Goal: Information Seeking & Learning: Check status

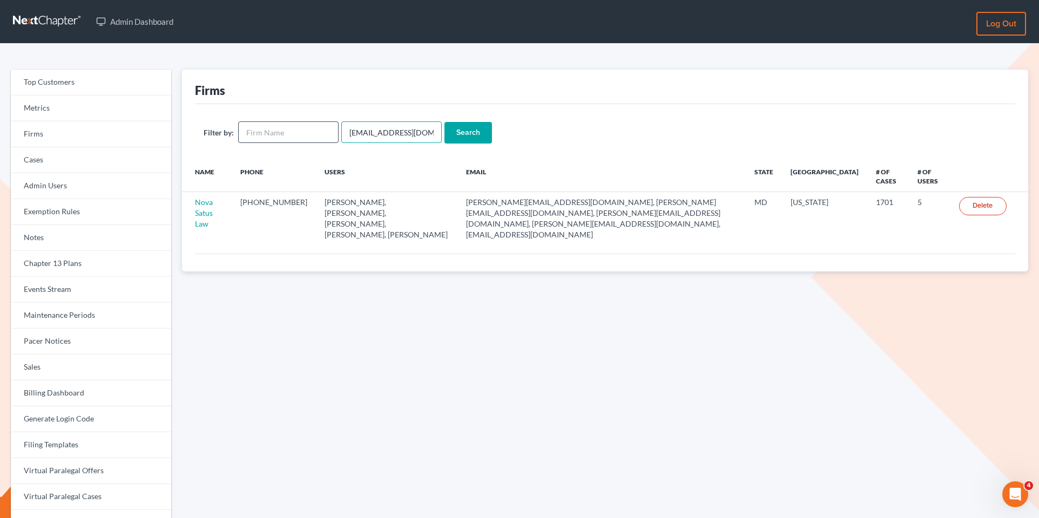
drag, startPoint x: 427, startPoint y: 138, endPoint x: 329, endPoint y: 132, distance: 97.9
click at [330, 133] on form "Filter by: emabuena@gmail.com Search" at bounding box center [605, 132] width 803 height 22
paste input "brittney@derrensjohnson"
type input "brittney@derrensjohnson.com"
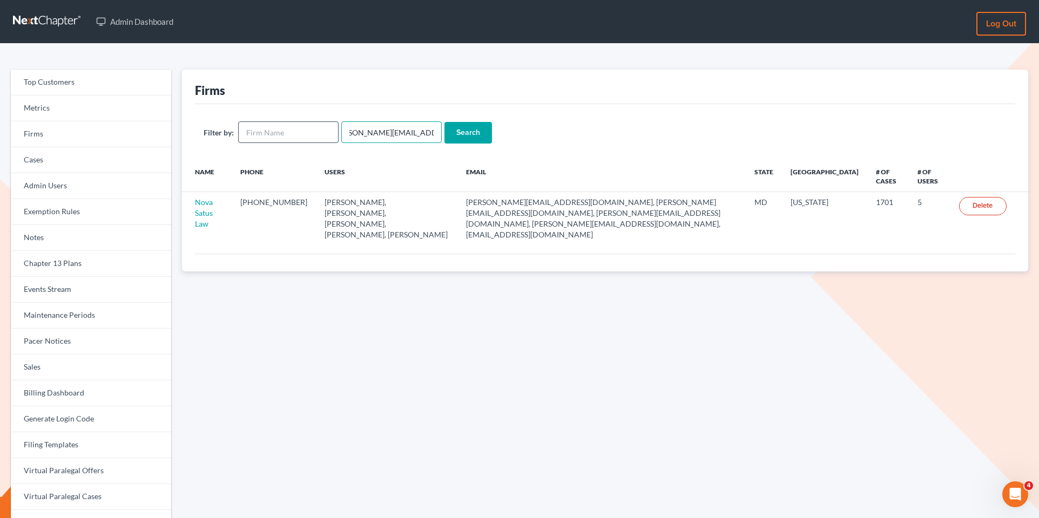
click at [444, 122] on input "Search" at bounding box center [468, 133] width 48 height 22
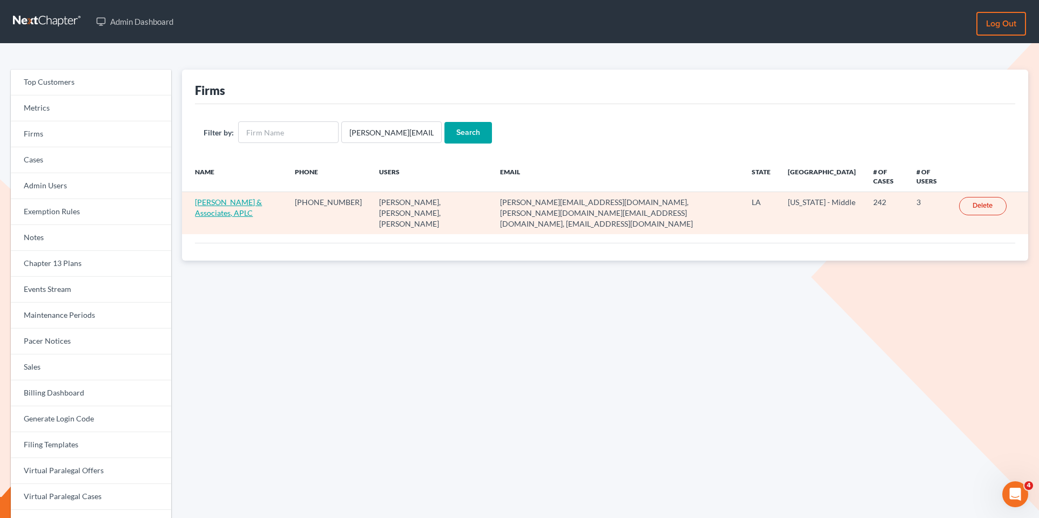
click at [238, 203] on link "Derren S. Johnson & Associates, APLC" at bounding box center [228, 208] width 67 height 20
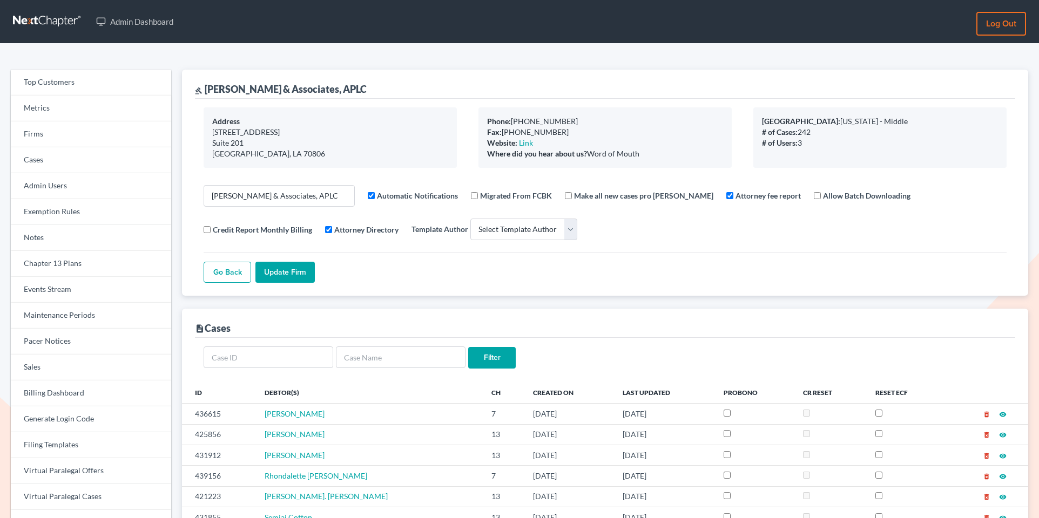
select select
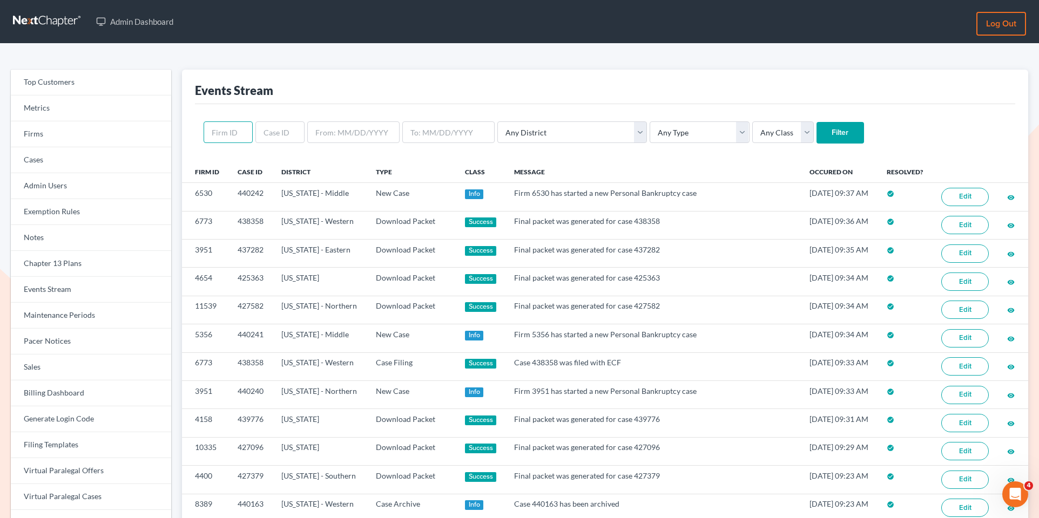
click at [226, 134] on input "text" at bounding box center [228, 132] width 49 height 22
paste input "https://app.intercom.com/a/inbox/bxc3i195/inbox/admin/7827225/conversation/2154…"
type input "https://app.intercom.com/a/inbox/bxc3i195/inbox/admin/7827225/conversation/2154…"
type input "5283"
click at [816, 122] on input "Filter" at bounding box center [840, 133] width 48 height 22
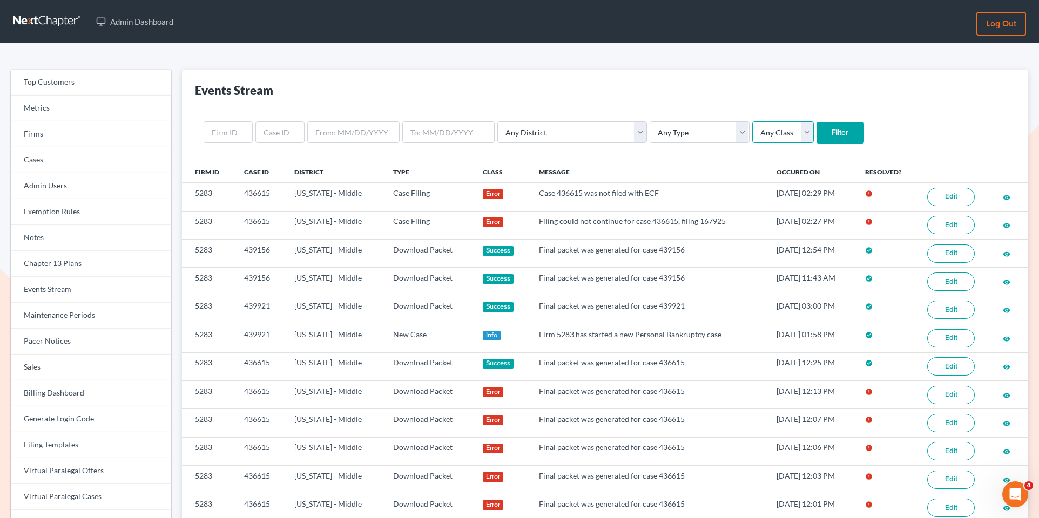
click at [752, 131] on select "Any Class Success Error Info" at bounding box center [783, 132] width 62 height 22
click at [672, 136] on select "Any Type Case Applied To Plan Case Archive Case Duplicate Case Filing Chapter 1…" at bounding box center [698, 132] width 99 height 22
select select "case_filing"
click at [649, 121] on select "Any Type Case Applied To Plan Case Archive Case Duplicate Case Filing Chapter 1…" at bounding box center [698, 132] width 99 height 22
click at [816, 127] on input "Filter" at bounding box center [840, 133] width 48 height 22
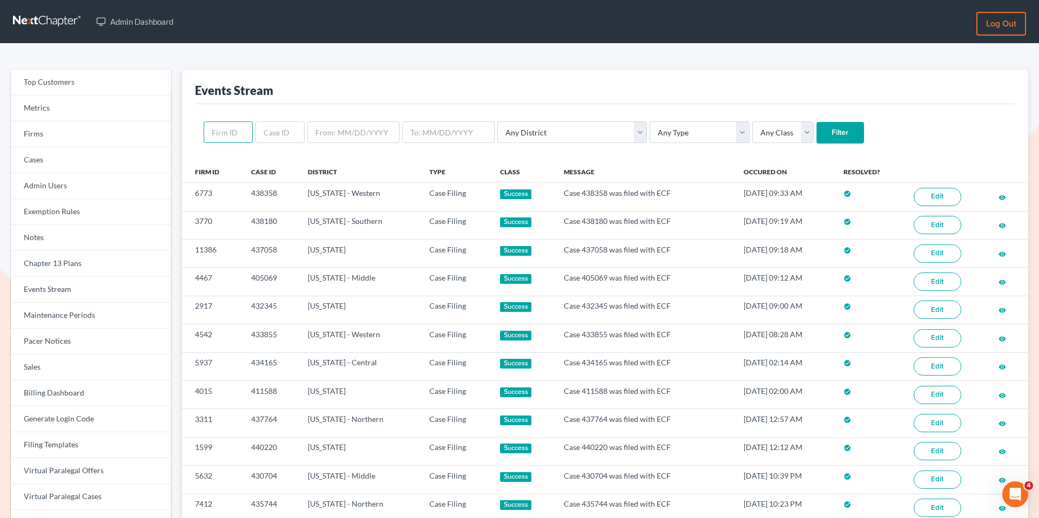
click at [224, 140] on input "text" at bounding box center [228, 132] width 49 height 22
paste input "5283"
type input "5283"
click at [649, 135] on select "Any Type Case Applied To Plan Case Archive Case Duplicate Case Filing Chapter 1…" at bounding box center [698, 132] width 99 height 22
select select "case_filing"
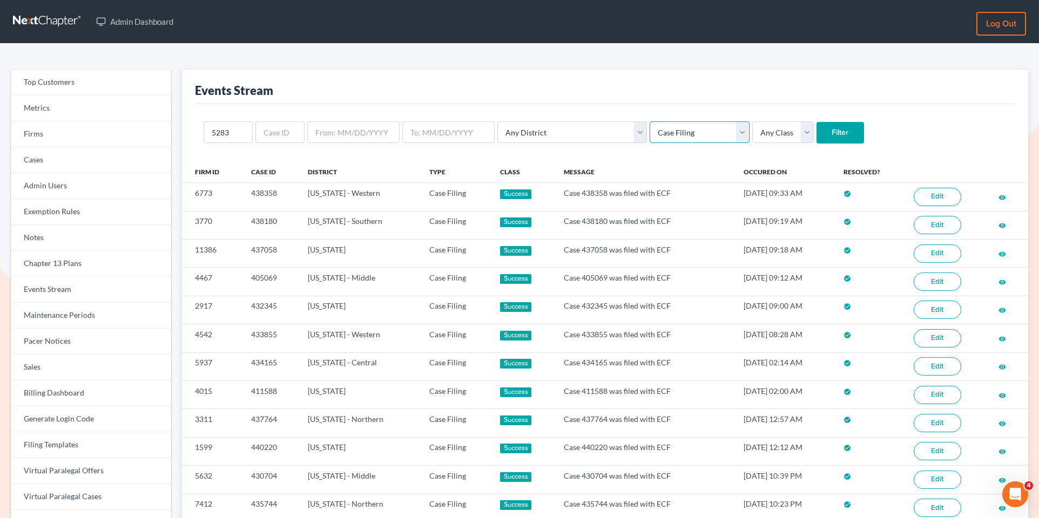
click at [649, 121] on select "Any Type Case Applied To Plan Case Archive Case Duplicate Case Filing Chapter 1…" at bounding box center [698, 132] width 99 height 22
click at [816, 130] on input "Filter" at bounding box center [840, 133] width 48 height 22
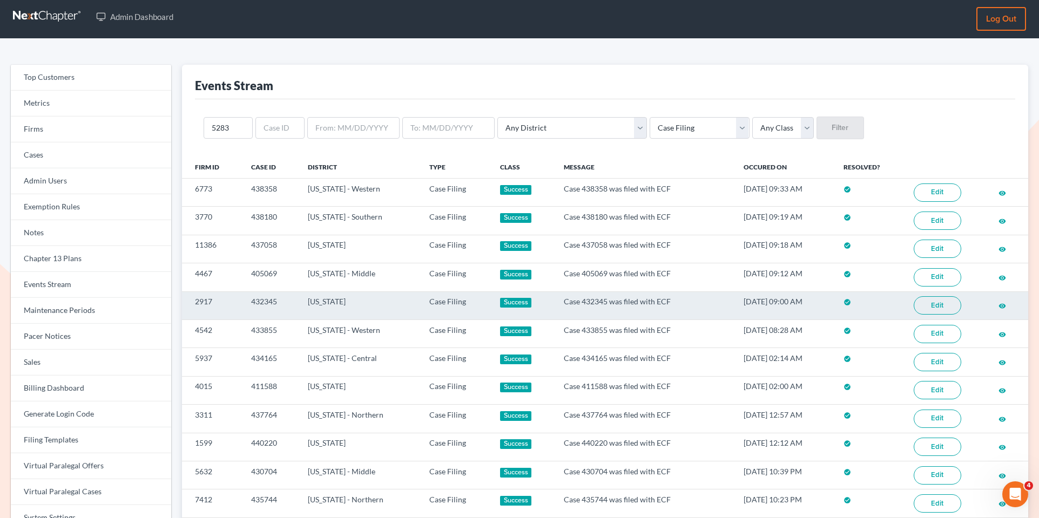
scroll to position [5, 0]
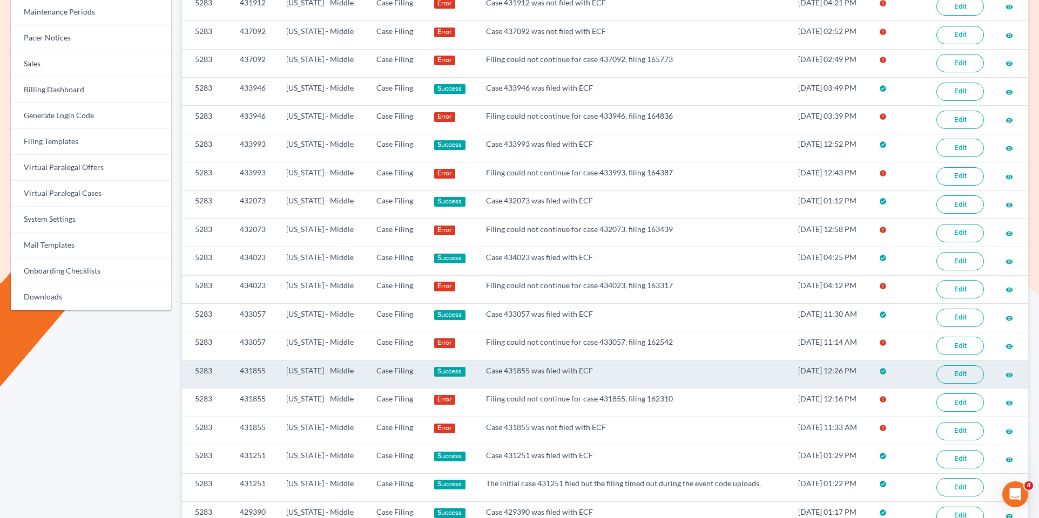
scroll to position [302, 0]
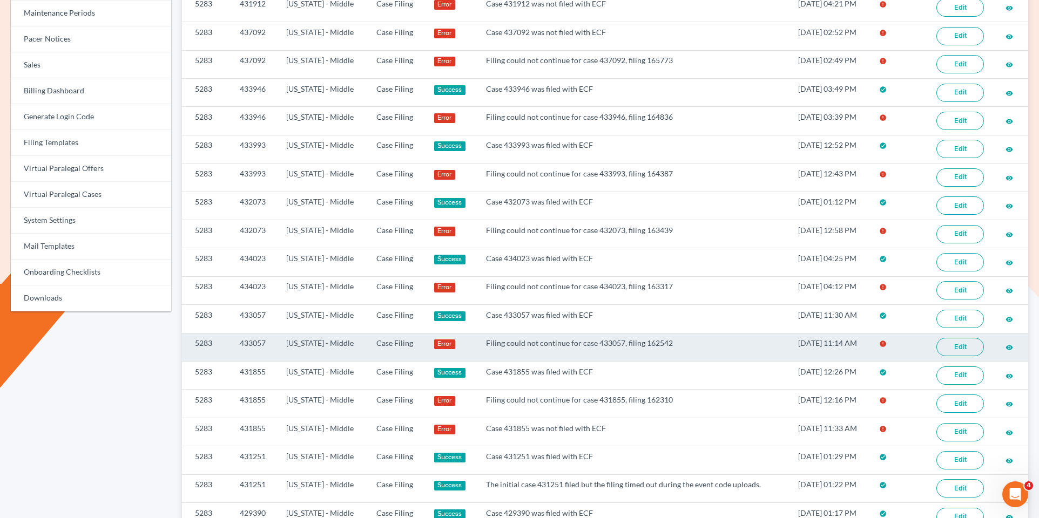
click at [962, 338] on link "Edit" at bounding box center [960, 347] width 48 height 18
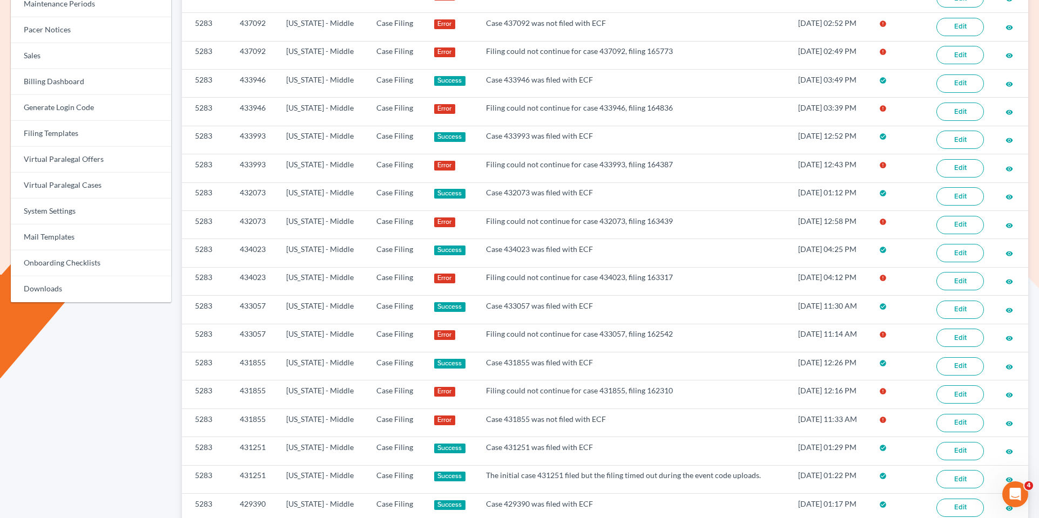
scroll to position [314, 0]
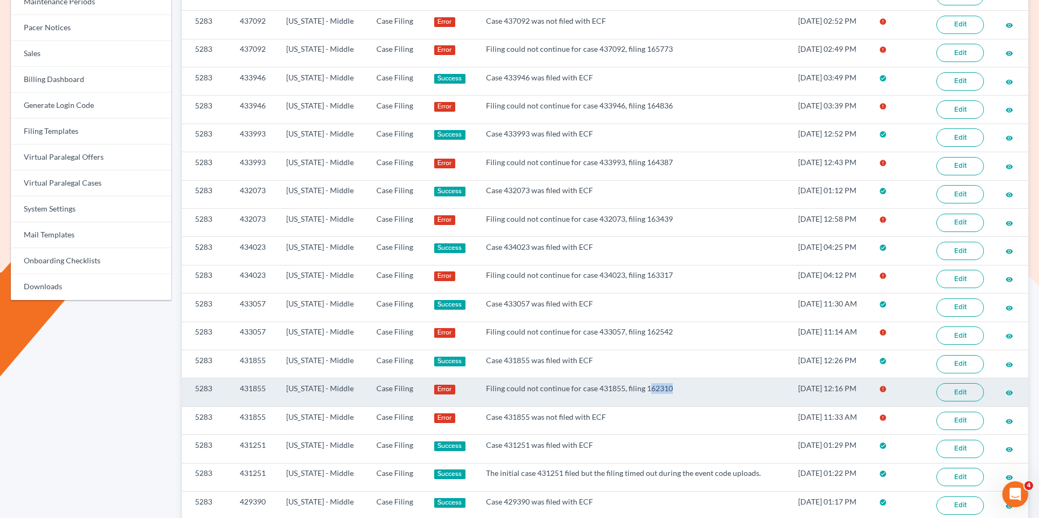
drag, startPoint x: 661, startPoint y: 376, endPoint x: 636, endPoint y: 376, distance: 25.4
click at [636, 378] on td "Filing could not continue for case 431855, filing 162310" at bounding box center [633, 392] width 312 height 28
click at [701, 378] on td "Filing could not continue for case 431855, filing 162310" at bounding box center [633, 392] width 312 height 28
drag, startPoint x: 664, startPoint y: 377, endPoint x: 633, endPoint y: 377, distance: 30.2
click at [633, 378] on td "Filing could not continue for case 431855, filing 162310" at bounding box center [633, 392] width 312 height 28
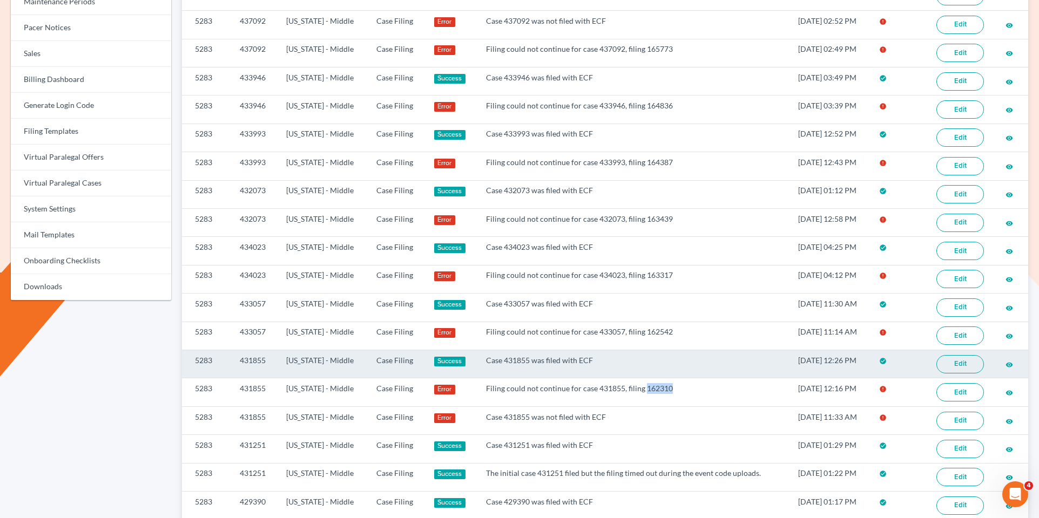
copy td "162310"
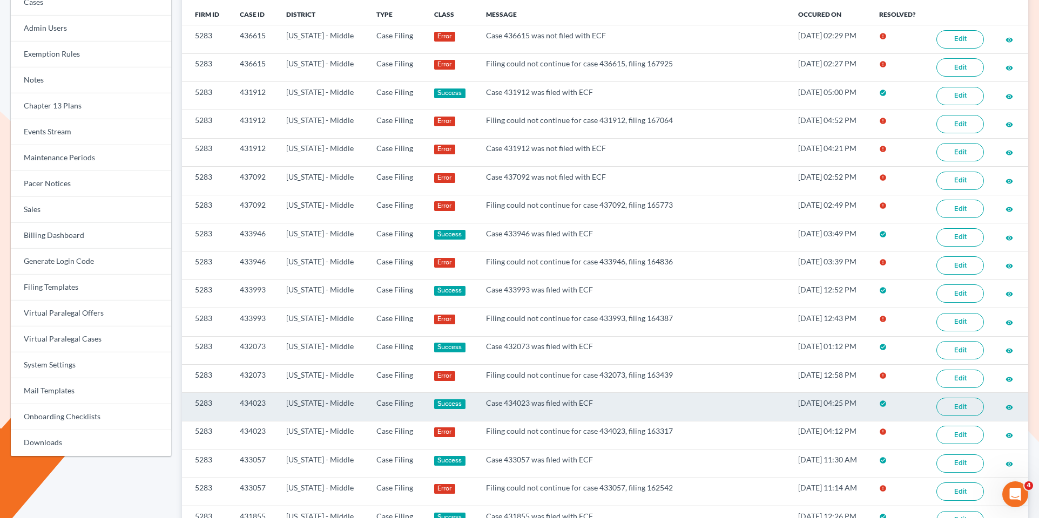
scroll to position [0, 0]
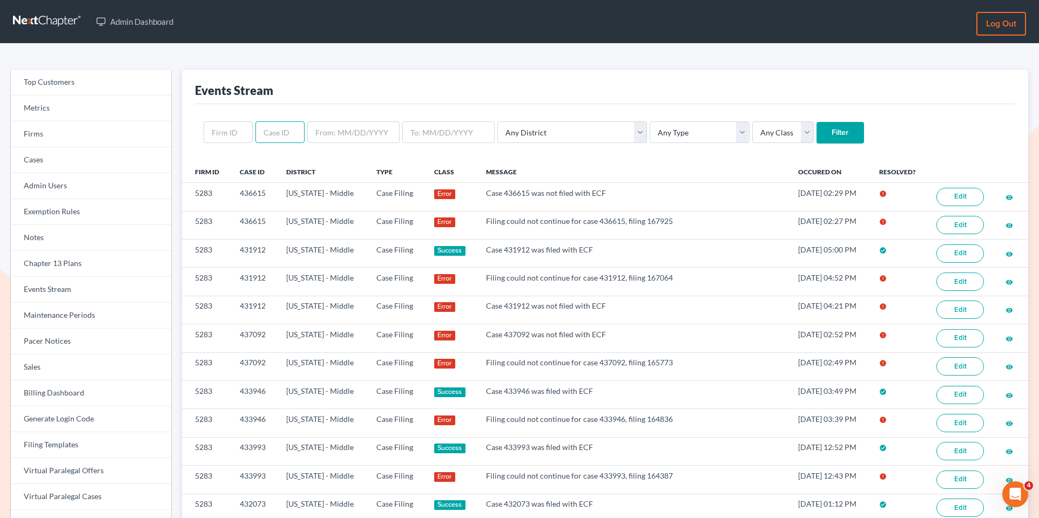
click at [284, 140] on input "text" at bounding box center [279, 132] width 49 height 22
paste input "162310"
type input "162310"
click at [816, 135] on input "Filter" at bounding box center [840, 133] width 48 height 22
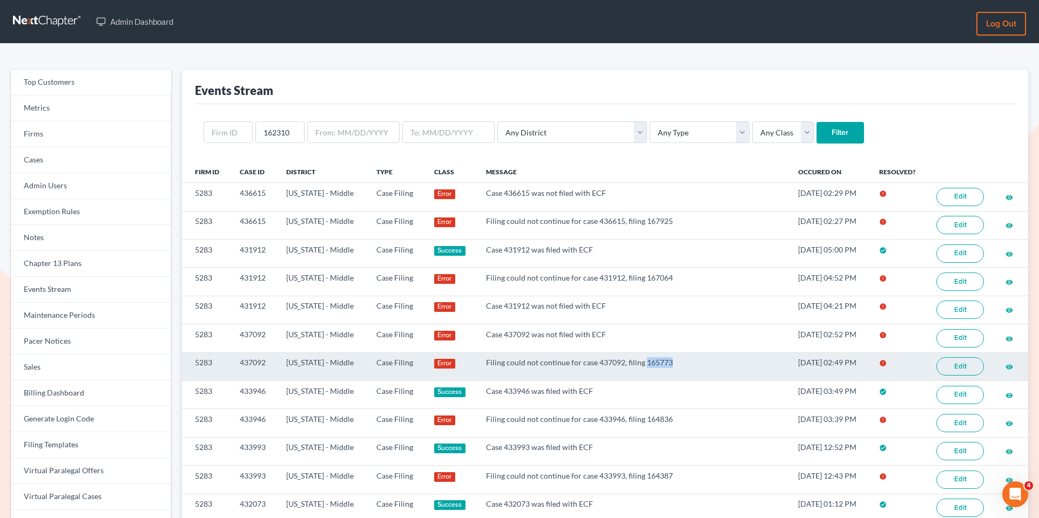
drag, startPoint x: 661, startPoint y: 363, endPoint x: 633, endPoint y: 363, distance: 28.1
click at [633, 363] on td "Filing could not continue for case 437092, filing 165773" at bounding box center [633, 367] width 312 height 28
copy td "165773"
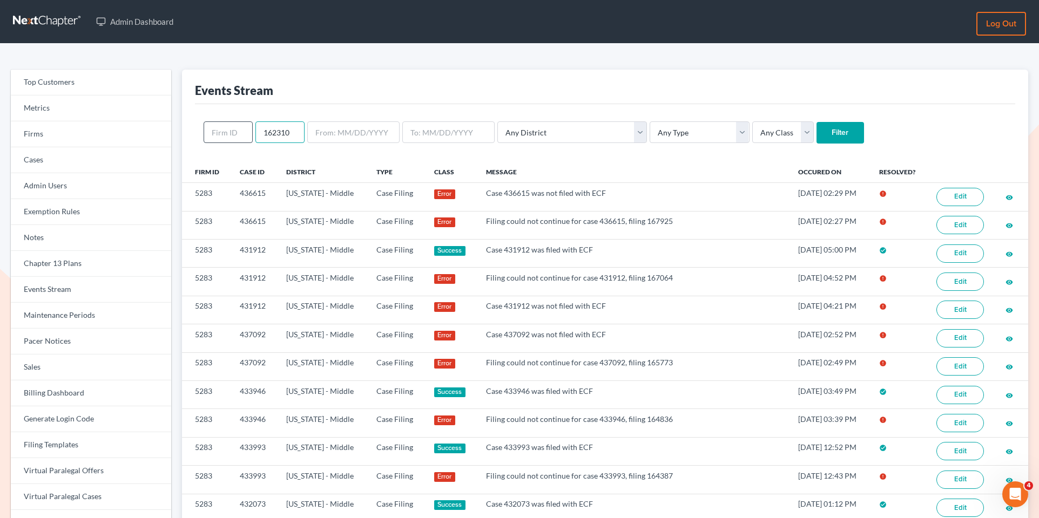
drag, startPoint x: 300, startPoint y: 130, endPoint x: 245, endPoint y: 126, distance: 55.2
click at [245, 126] on form "162310 Any District Alabama - Middle Alabama - Northern Alabama - Southern Alas…" at bounding box center [605, 132] width 803 height 22
paste input "5773"
type input "165773"
click at [816, 137] on input "Filter" at bounding box center [840, 133] width 48 height 22
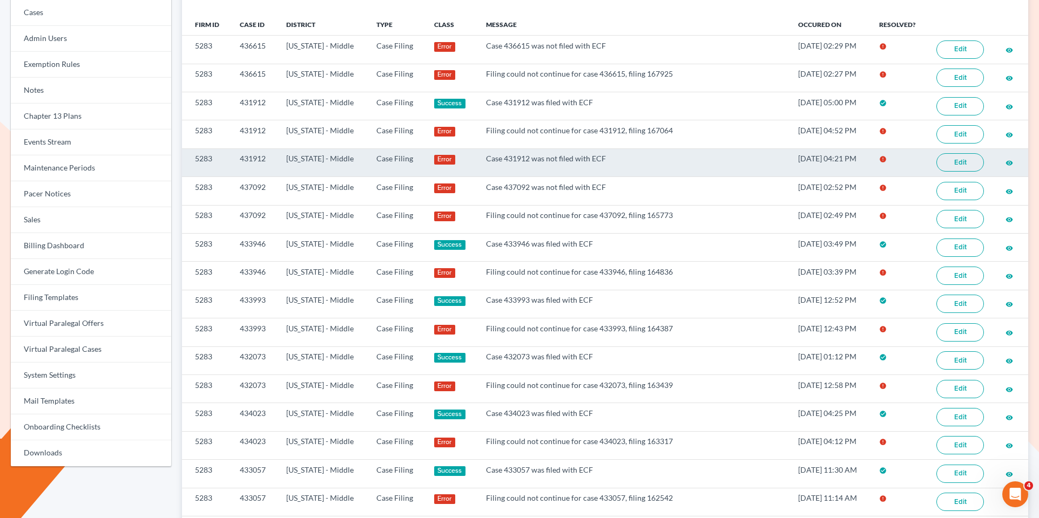
scroll to position [145, 0]
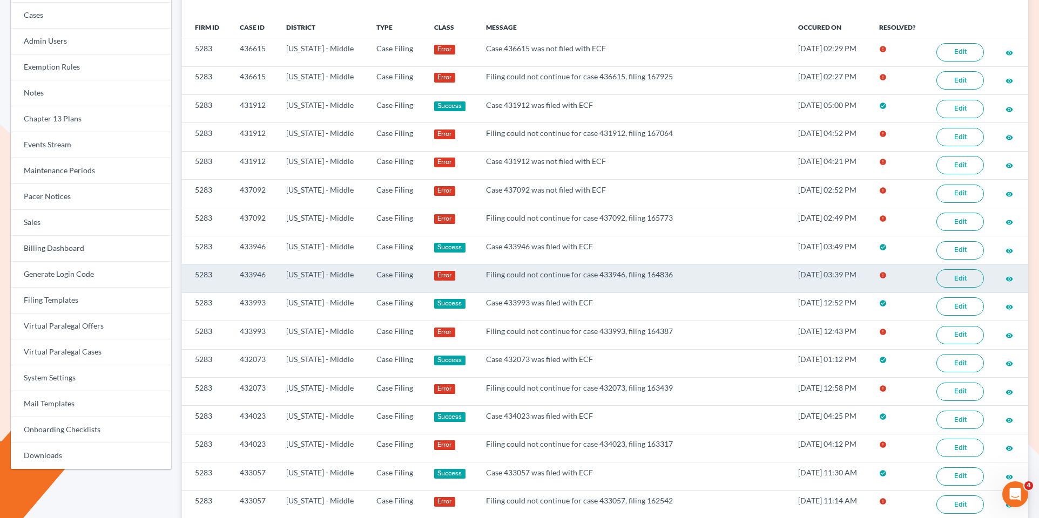
click at [957, 275] on link "Edit" at bounding box center [960, 278] width 48 height 18
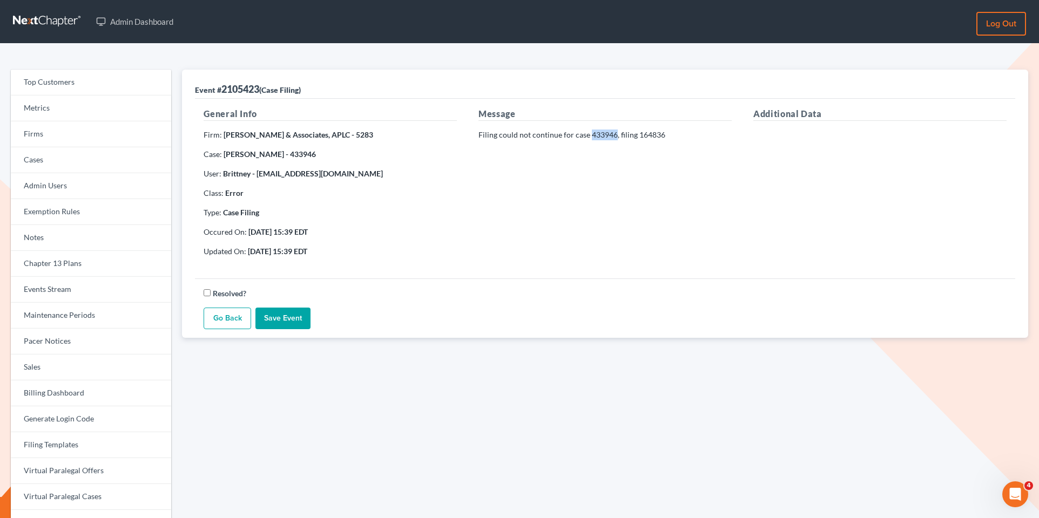
drag, startPoint x: 614, startPoint y: 134, endPoint x: 589, endPoint y: 134, distance: 24.8
click at [589, 134] on p "Filing could not continue for case 433946, filing 164836" at bounding box center [604, 135] width 253 height 11
copy p "433946"
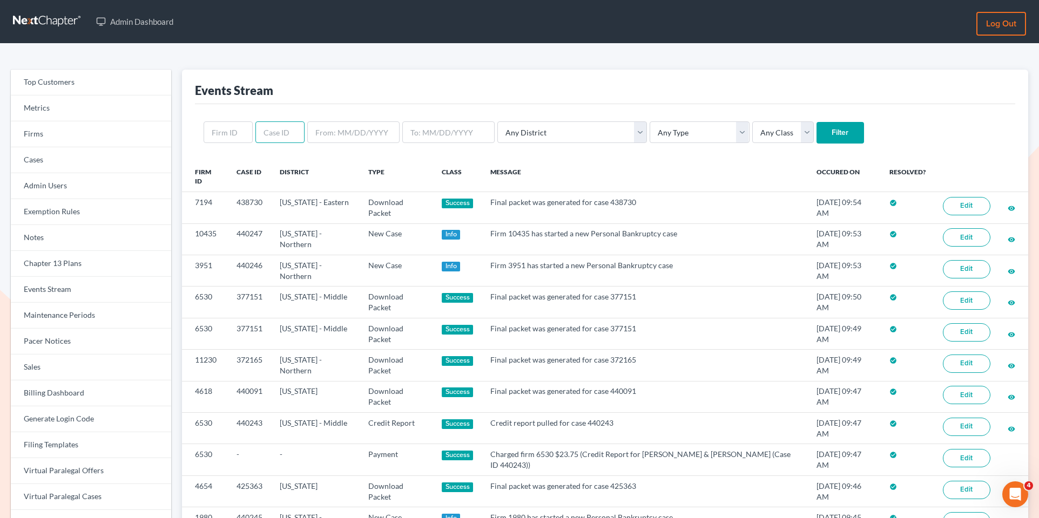
click at [272, 132] on input "text" at bounding box center [279, 132] width 49 height 22
paste input "430946"
type input "430946"
click at [816, 133] on input "Filter" at bounding box center [840, 133] width 48 height 22
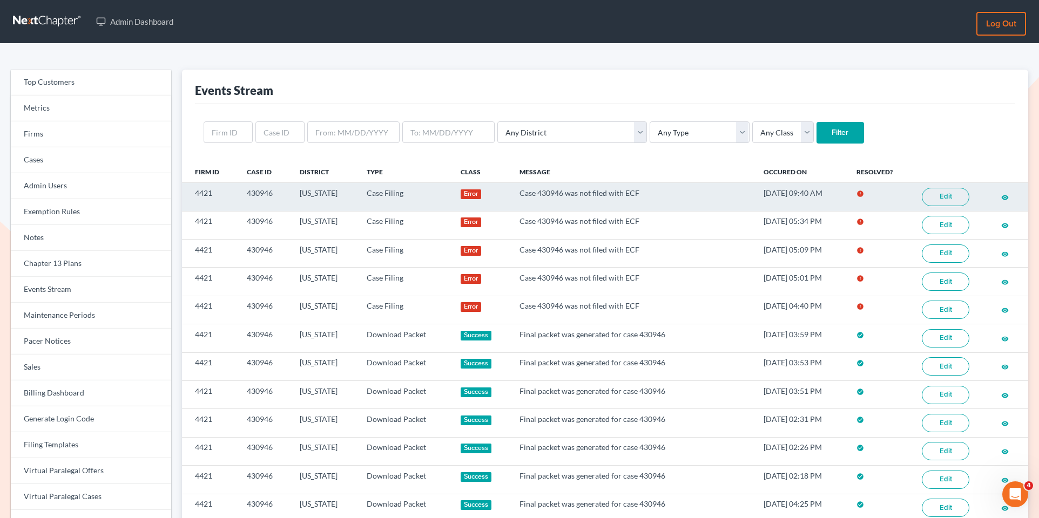
click at [952, 200] on link "Edit" at bounding box center [946, 197] width 48 height 18
